Goal: Book appointment/travel/reservation

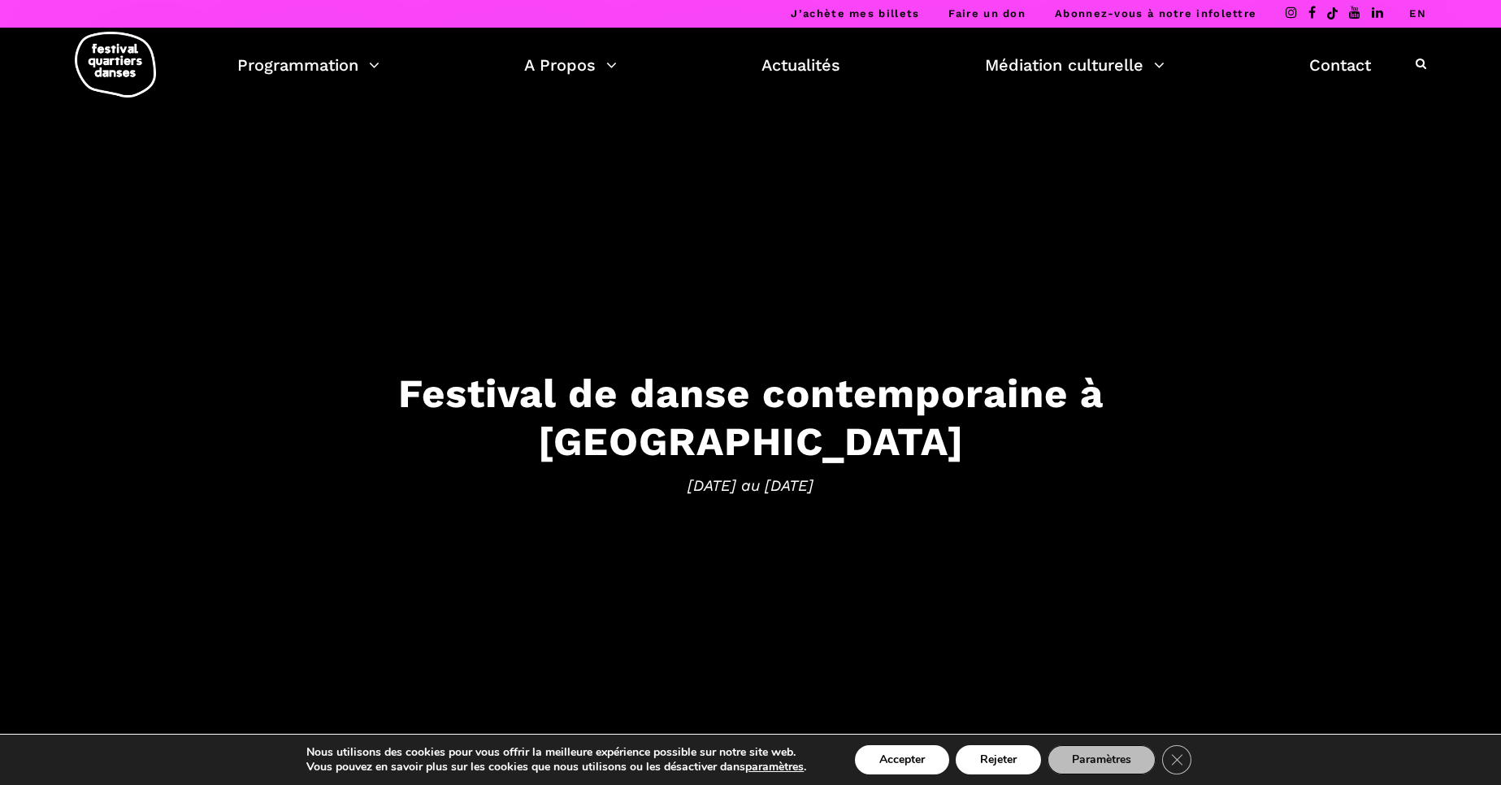
click at [1418, 18] on link "EN" at bounding box center [1417, 13] width 17 height 12
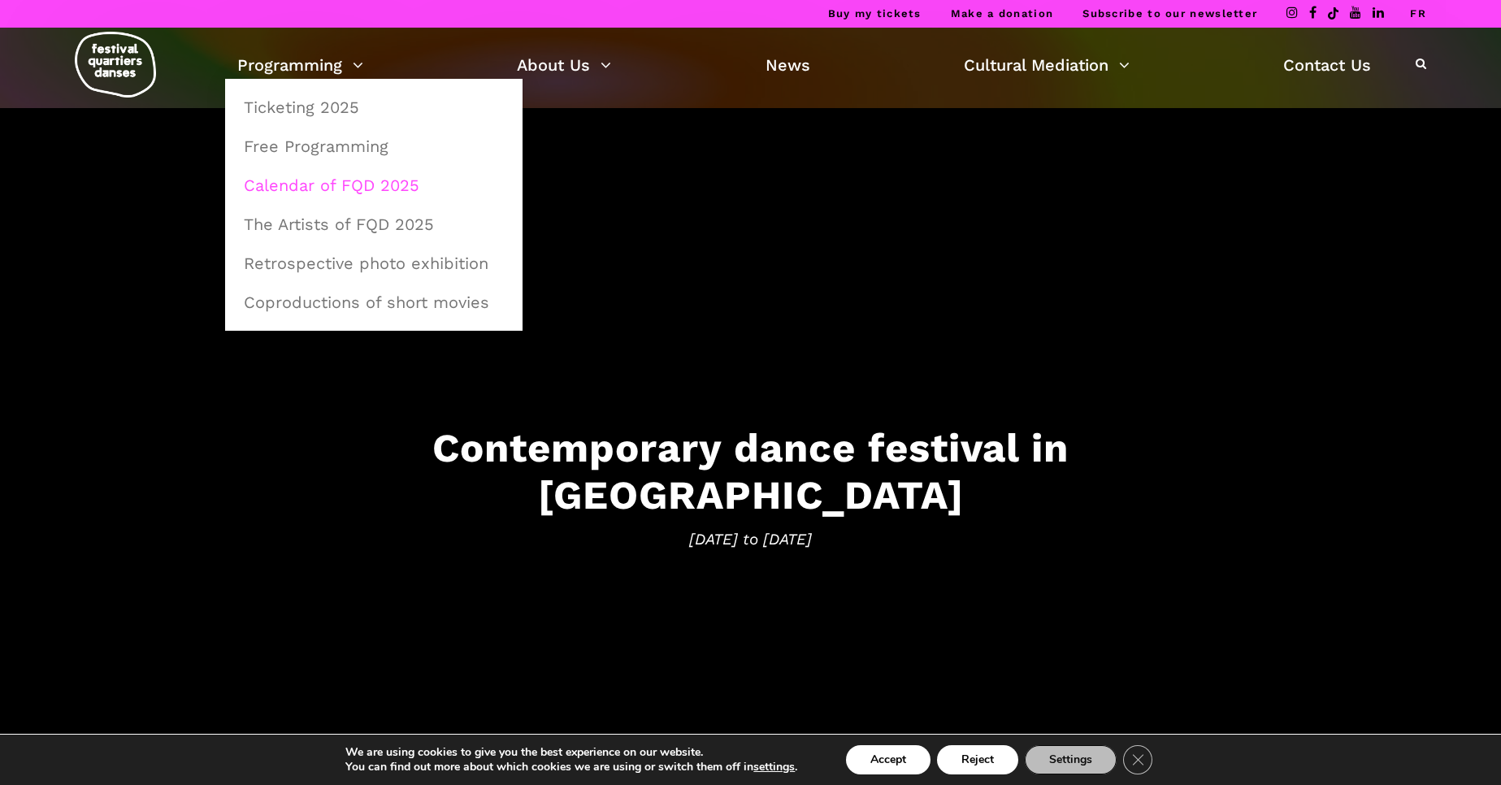
click at [366, 189] on link "Calendar of FQD 2025" at bounding box center [374, 185] width 280 height 37
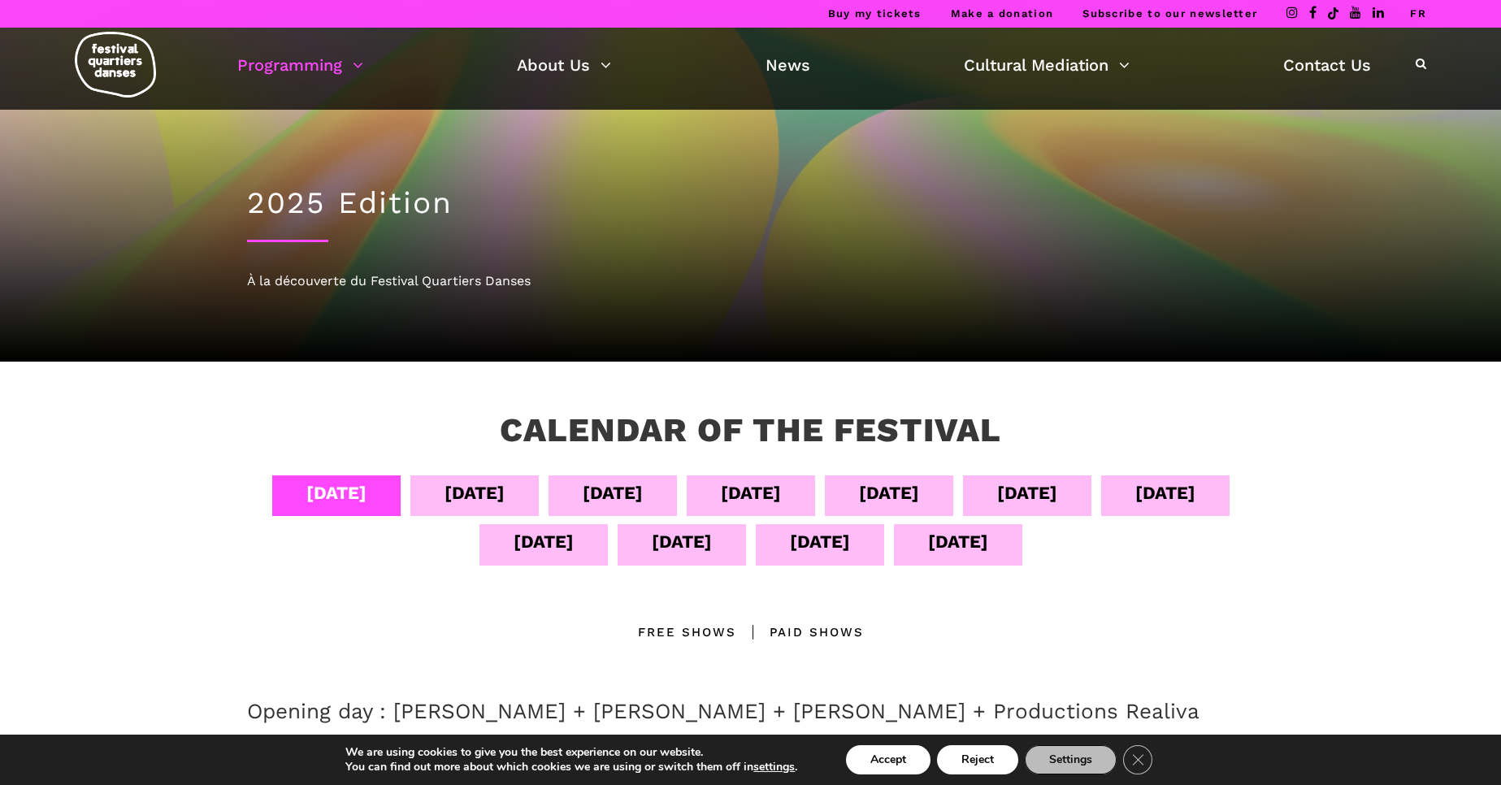
click at [505, 496] on div "Sept 05" at bounding box center [474, 493] width 60 height 28
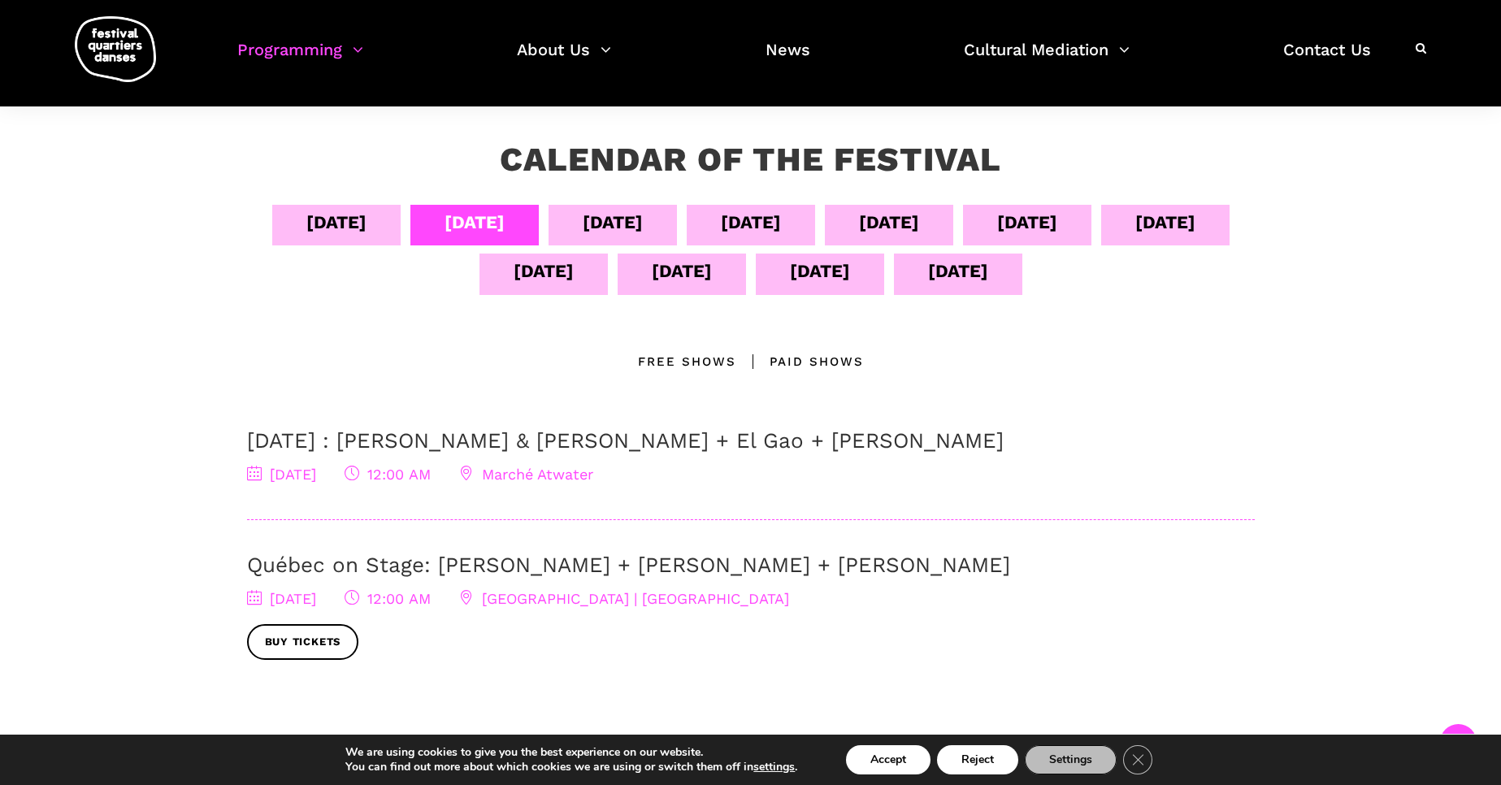
scroll to position [273, 0]
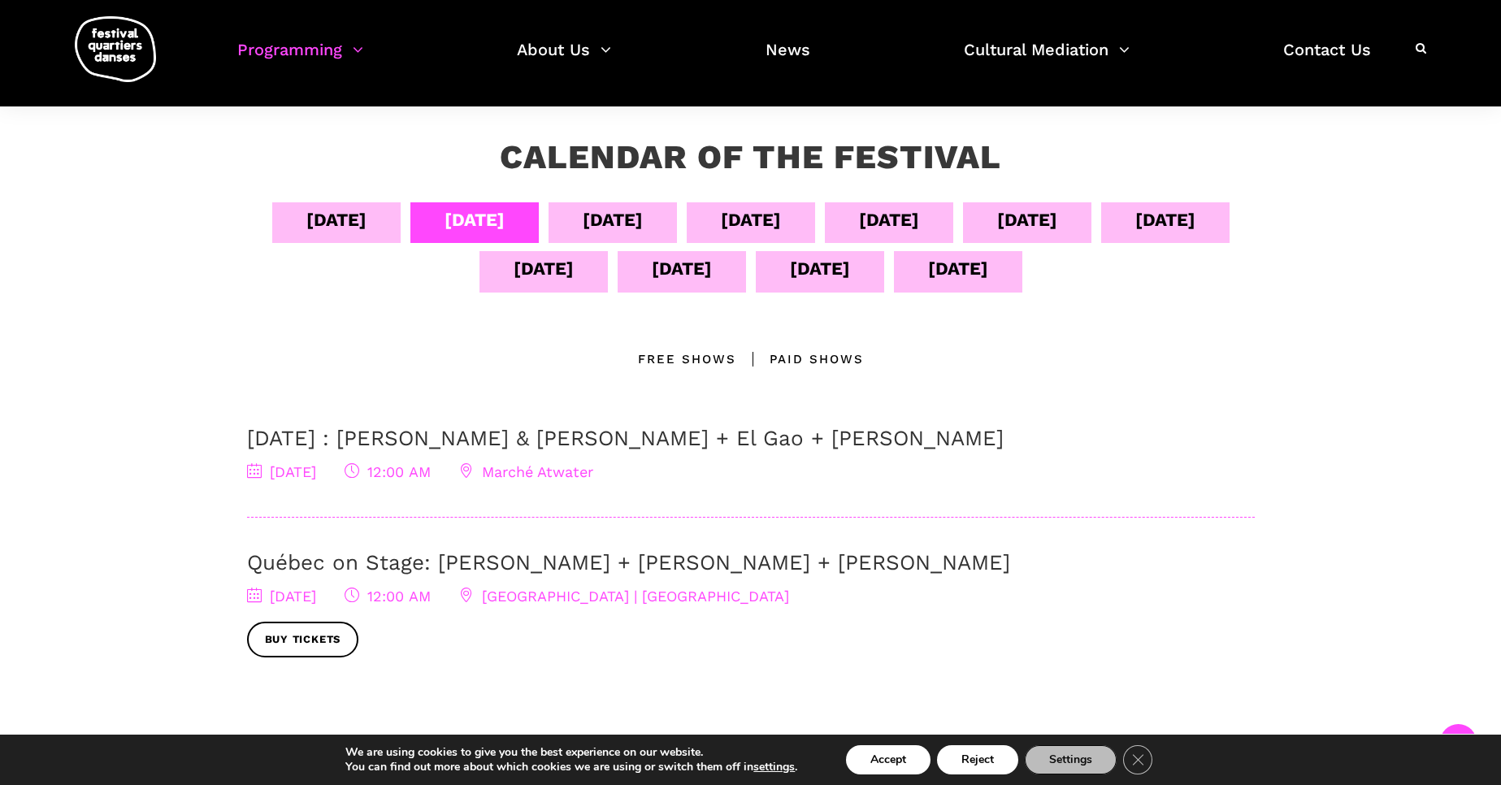
click at [781, 228] on div "Sept 07" at bounding box center [751, 220] width 60 height 28
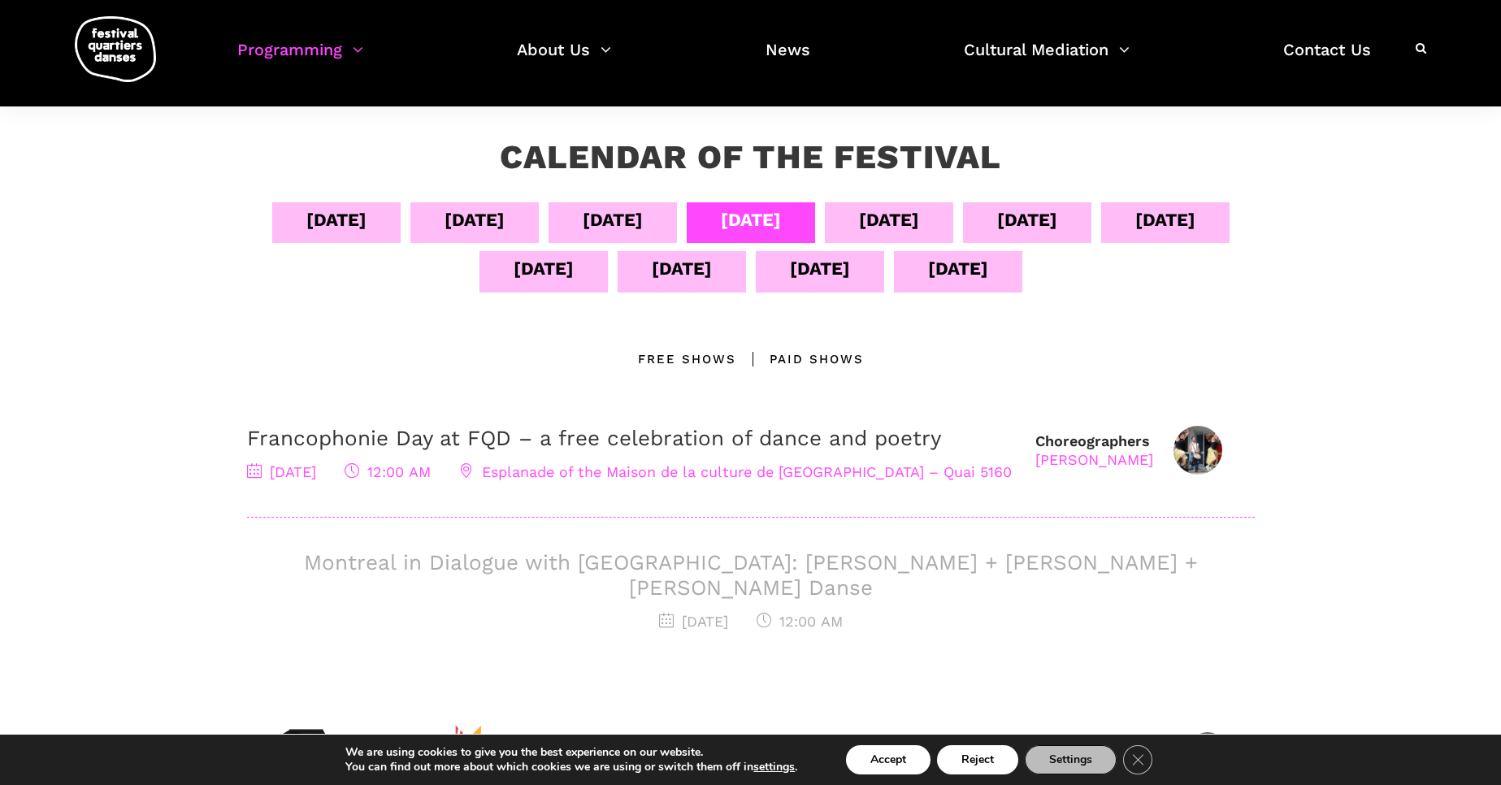
scroll to position [0, 0]
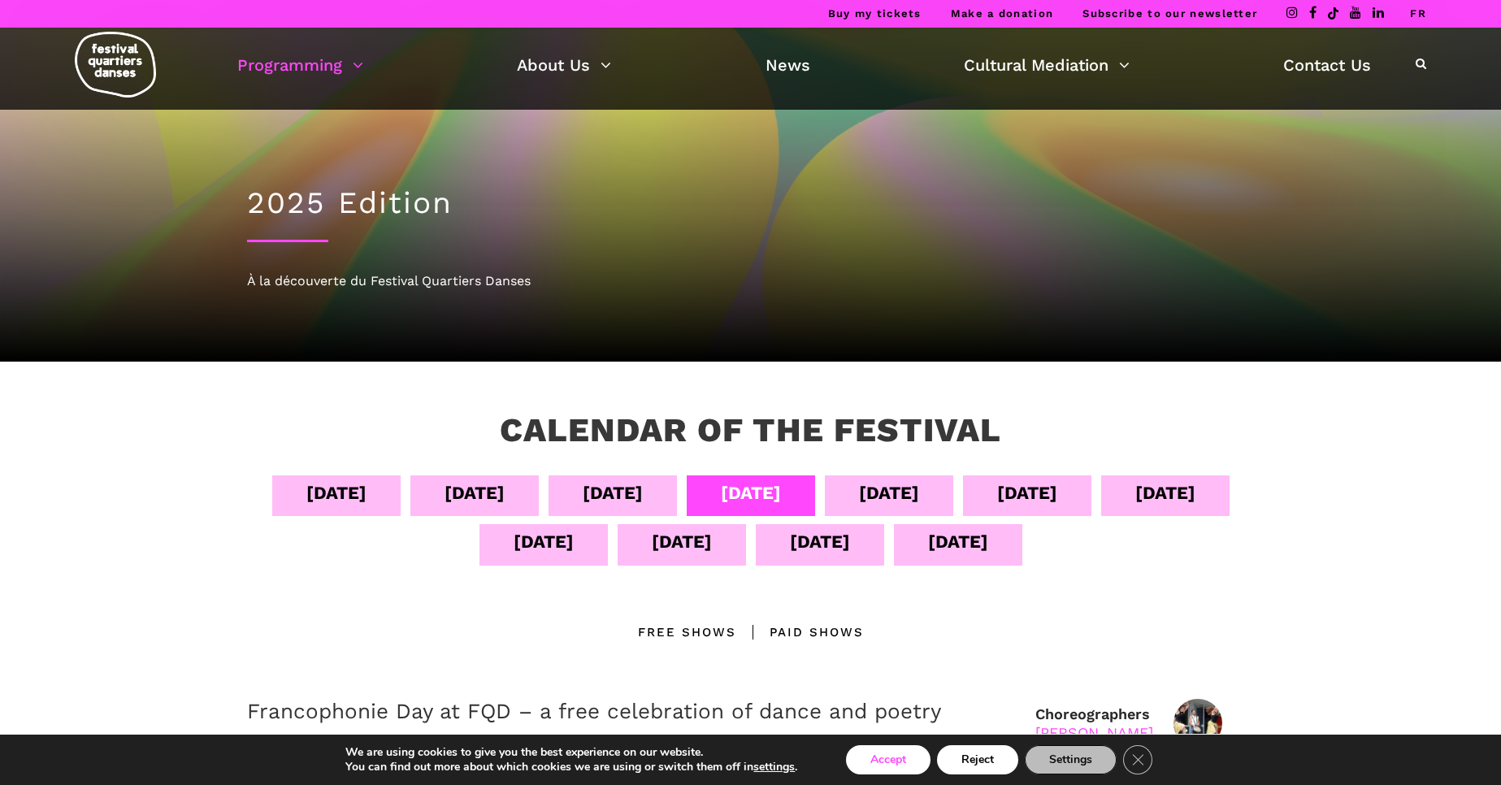
click at [887, 749] on button "Accept" at bounding box center [888, 759] width 85 height 29
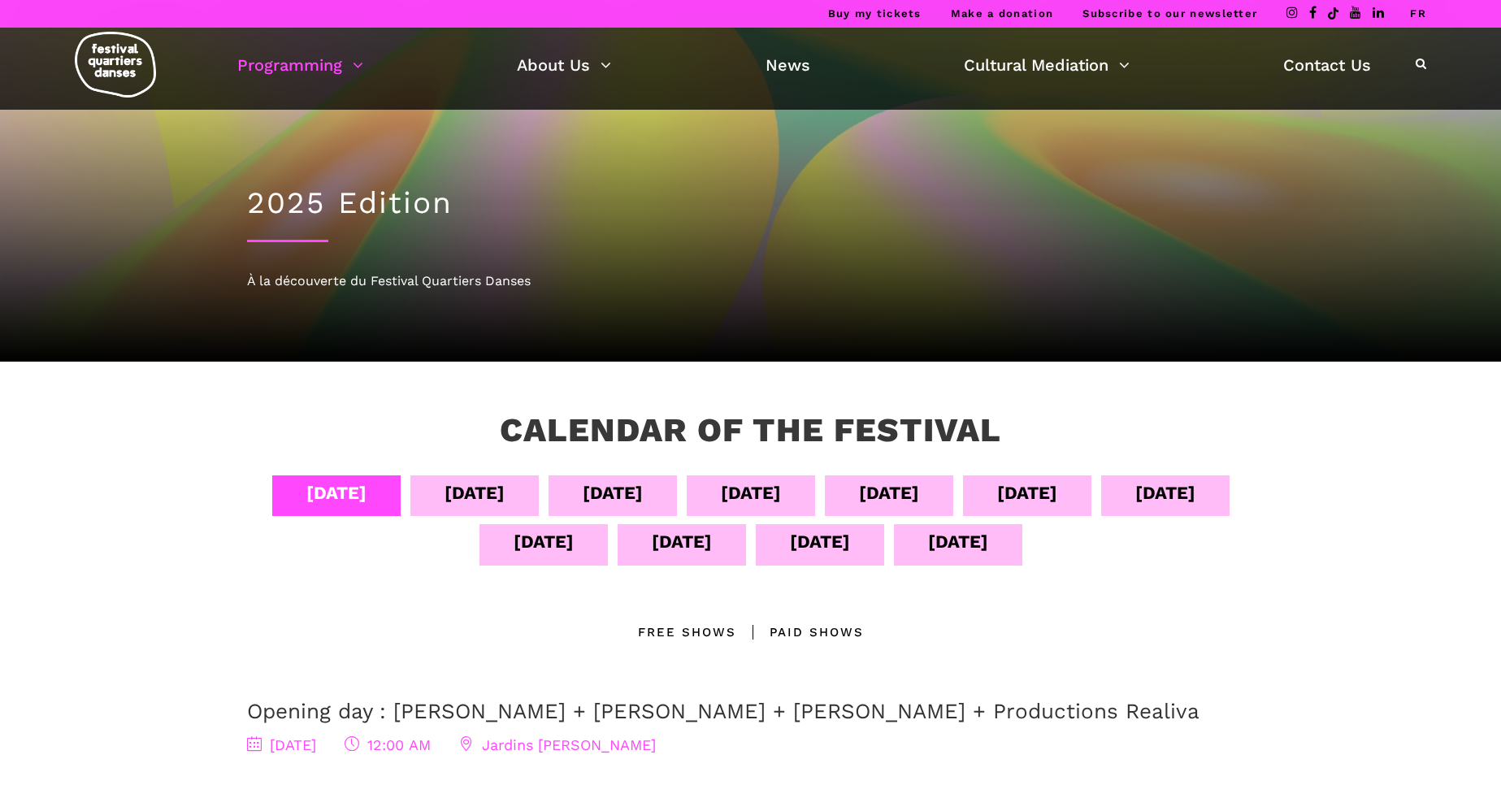
click at [781, 491] on div "Sept 07" at bounding box center [751, 493] width 60 height 28
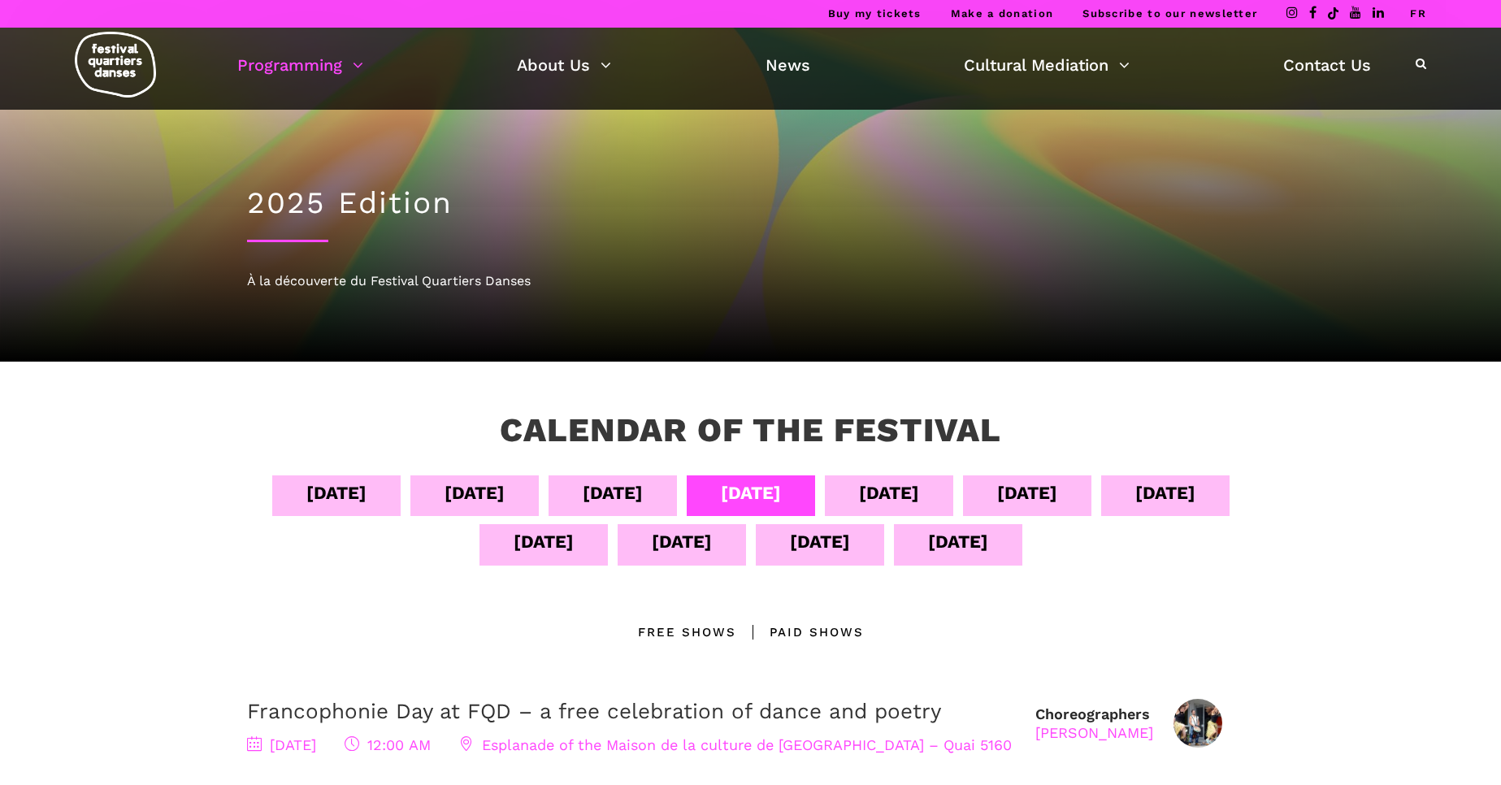
click at [643, 505] on div "Sept 06" at bounding box center [613, 493] width 60 height 28
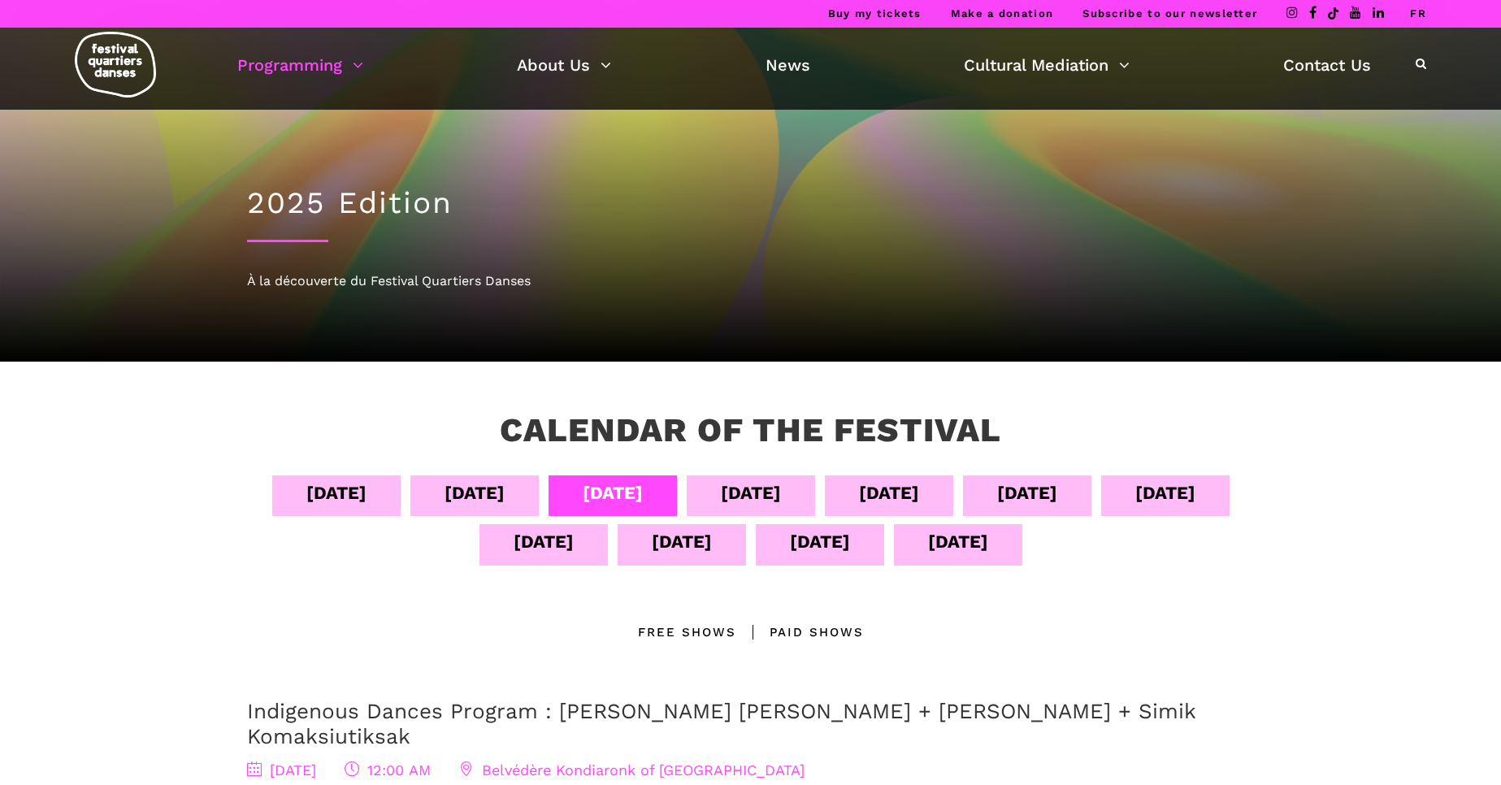
click at [574, 552] on div "Sept 11" at bounding box center [544, 541] width 60 height 28
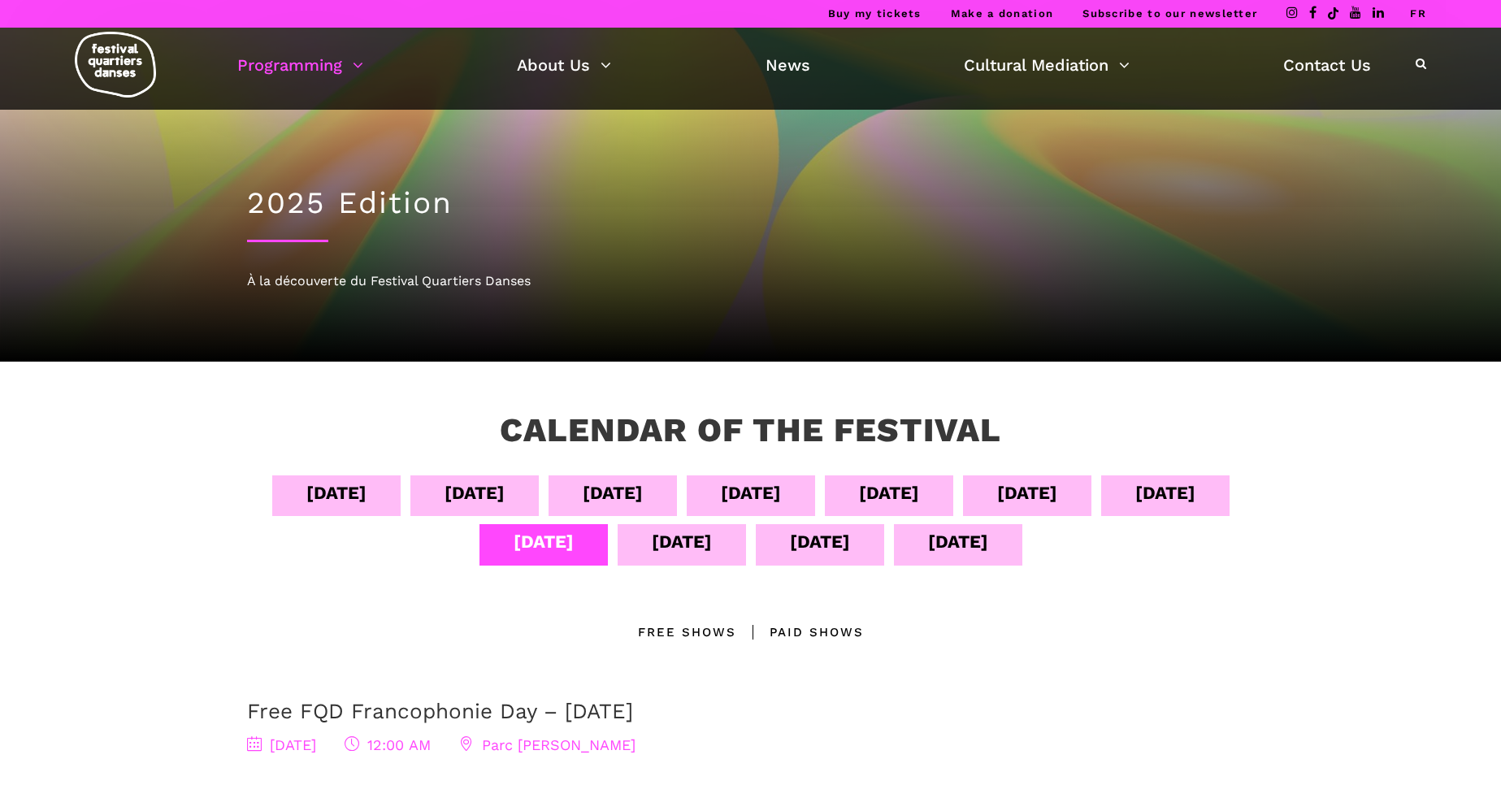
click at [712, 545] on div "Sept 12" at bounding box center [682, 541] width 60 height 28
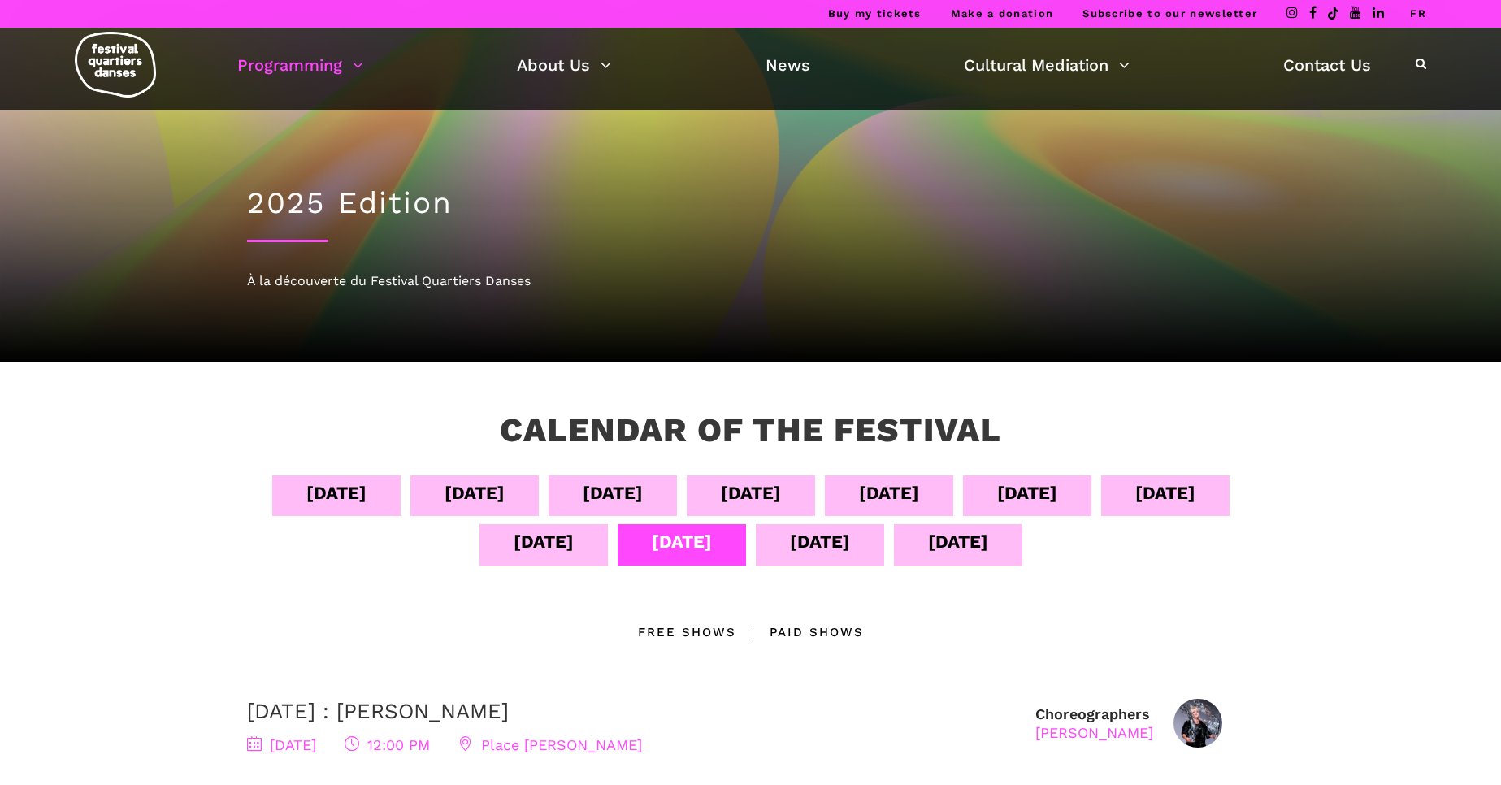
click at [850, 538] on div "Sept 13" at bounding box center [820, 541] width 60 height 28
